Goal: Information Seeking & Learning: Learn about a topic

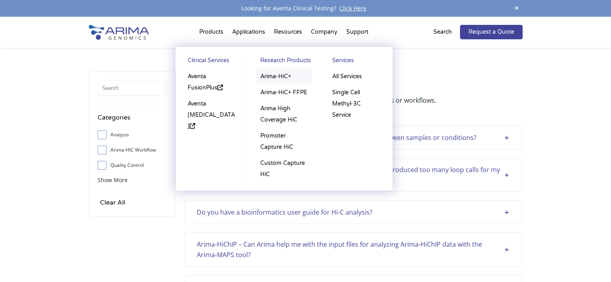
click at [272, 76] on link "Arima-HiC+" at bounding box center [284, 77] width 56 height 16
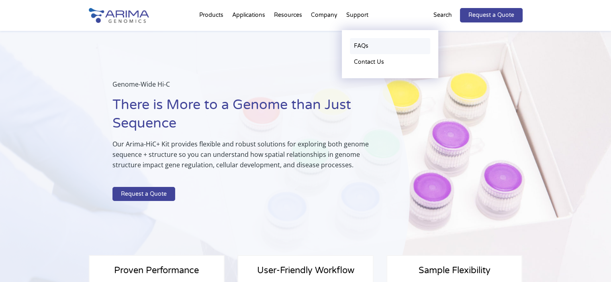
click at [360, 48] on link "FAQs" at bounding box center [390, 46] width 80 height 16
